Goal: Check status: Check status

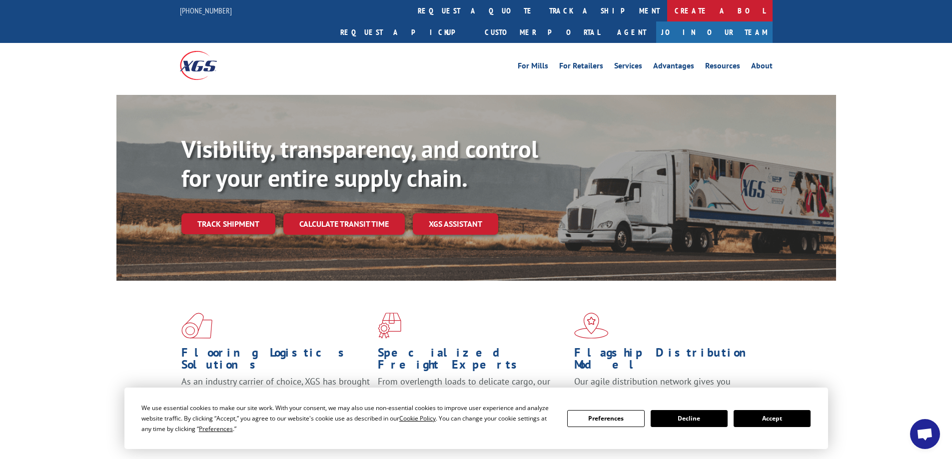
click at [667, 8] on link "Create a BOL" at bounding box center [719, 10] width 105 height 21
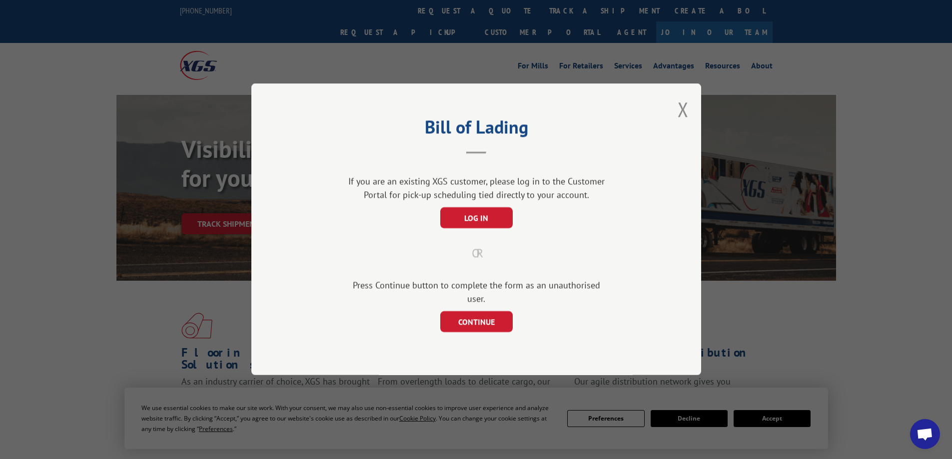
click at [677, 117] on div "Bill of Lading If you are an existing XGS customer, please log in to the Custom…" at bounding box center [476, 229] width 450 height 292
click at [680, 117] on button "Close modal" at bounding box center [682, 109] width 11 height 26
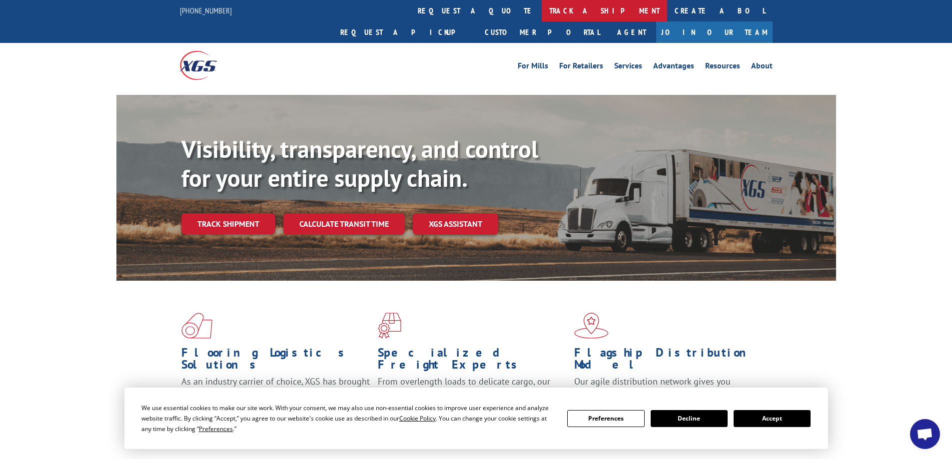
click at [541, 7] on link "track a shipment" at bounding box center [603, 10] width 125 height 21
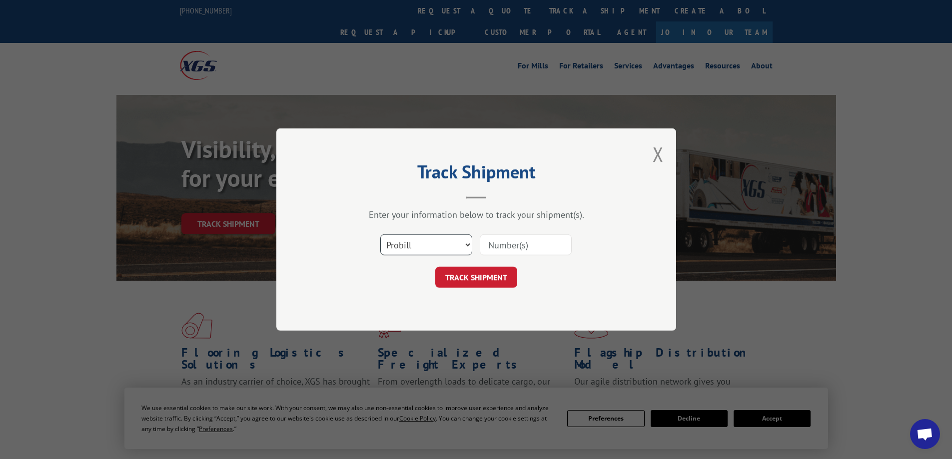
click at [432, 239] on select "Select category... Probill BOL PO" at bounding box center [426, 244] width 92 height 21
select select "bol"
click at [380, 234] on select "Select category... Probill BOL PO" at bounding box center [426, 244] width 92 height 21
click at [500, 248] on input at bounding box center [526, 244] width 92 height 21
type input "5620281"
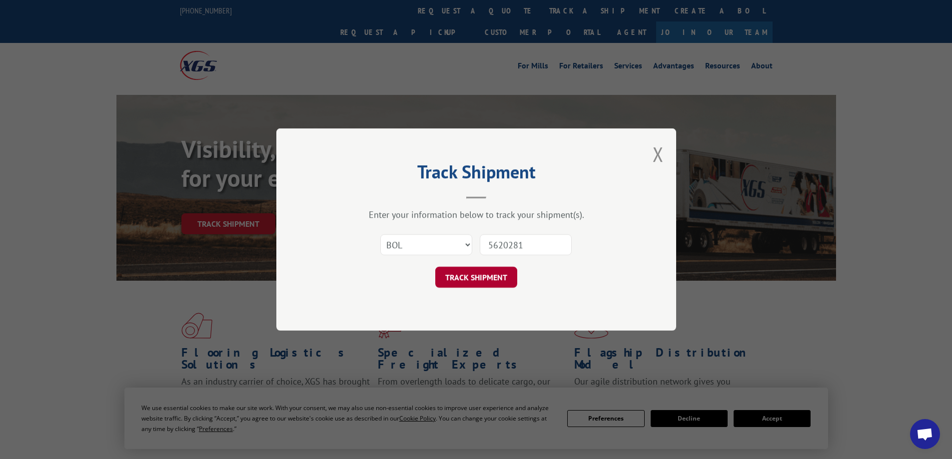
click at [478, 282] on button "TRACK SHIPMENT" at bounding box center [476, 277] width 82 height 21
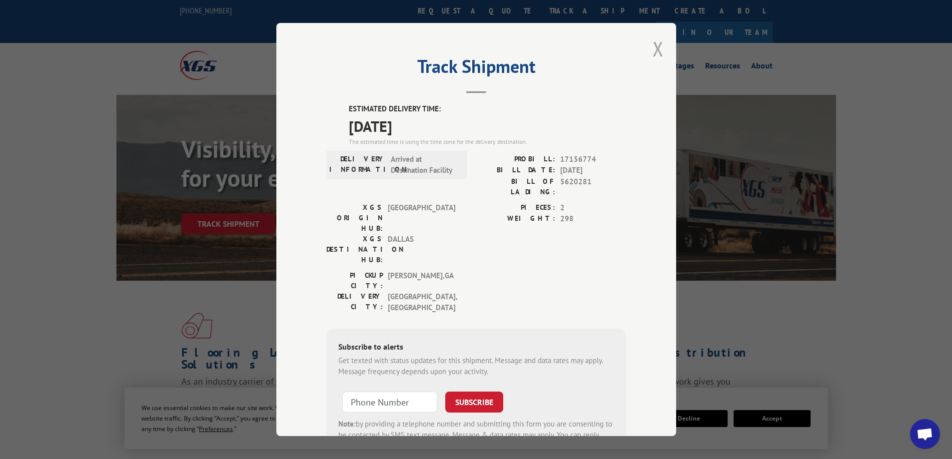
click at [652, 45] on button "Close modal" at bounding box center [657, 48] width 11 height 26
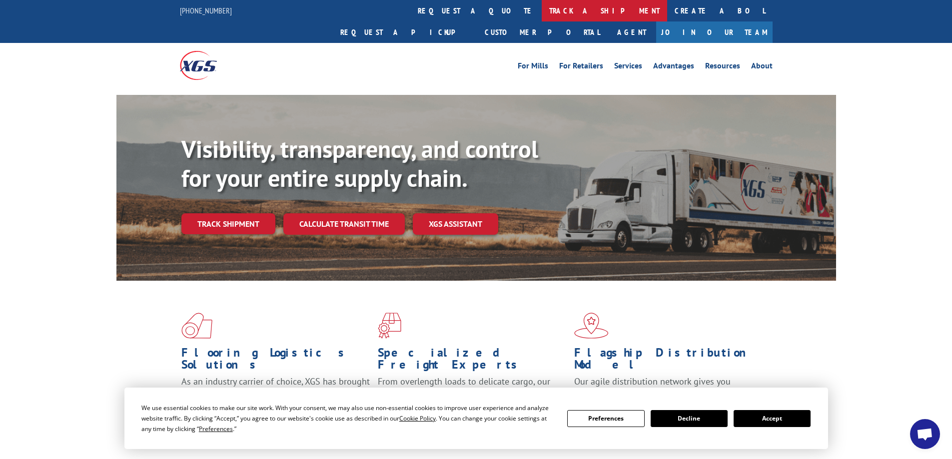
click at [541, 12] on link "track a shipment" at bounding box center [603, 10] width 125 height 21
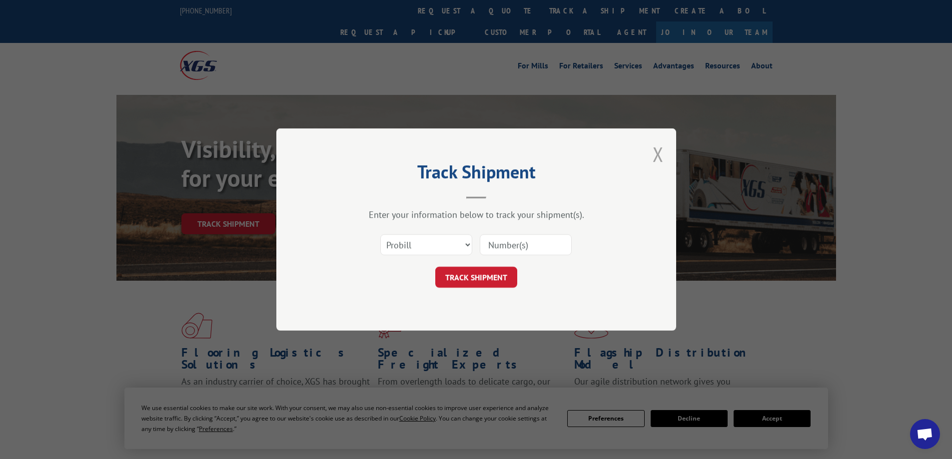
click at [655, 153] on button "Close modal" at bounding box center [657, 154] width 11 height 26
